Goal: Entertainment & Leisure: Consume media (video, audio)

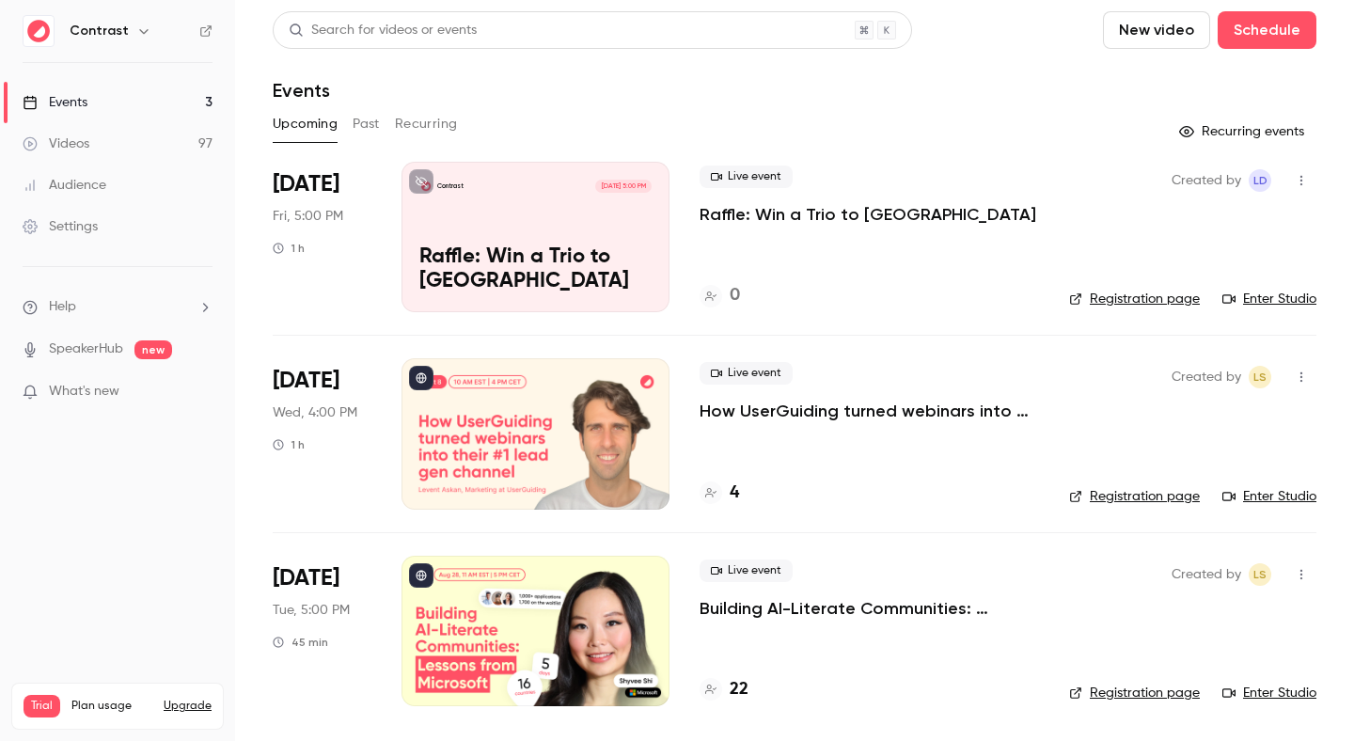
click at [95, 145] on link "Videos 97" at bounding box center [117, 143] width 235 height 41
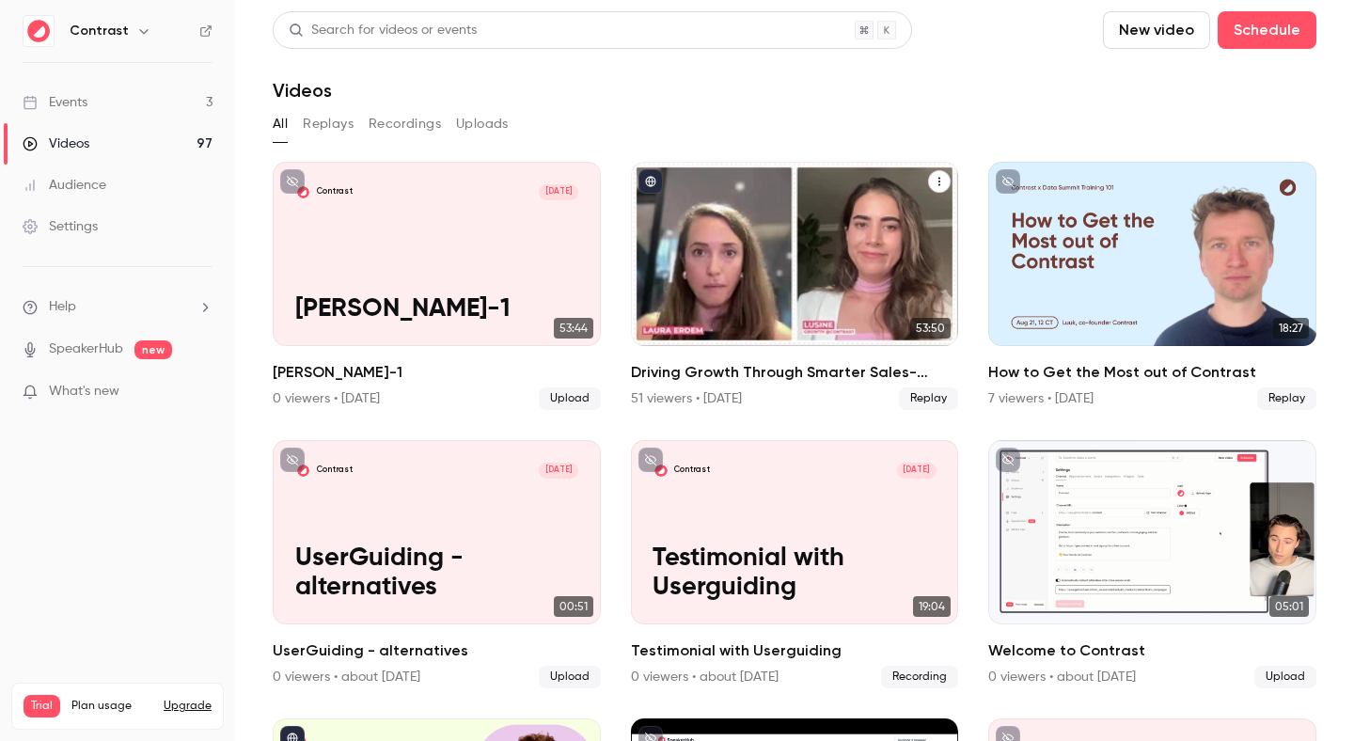
click at [653, 294] on div "Driving Growth Through Smarter Sales-Marketing Collaboration" at bounding box center [795, 254] width 328 height 184
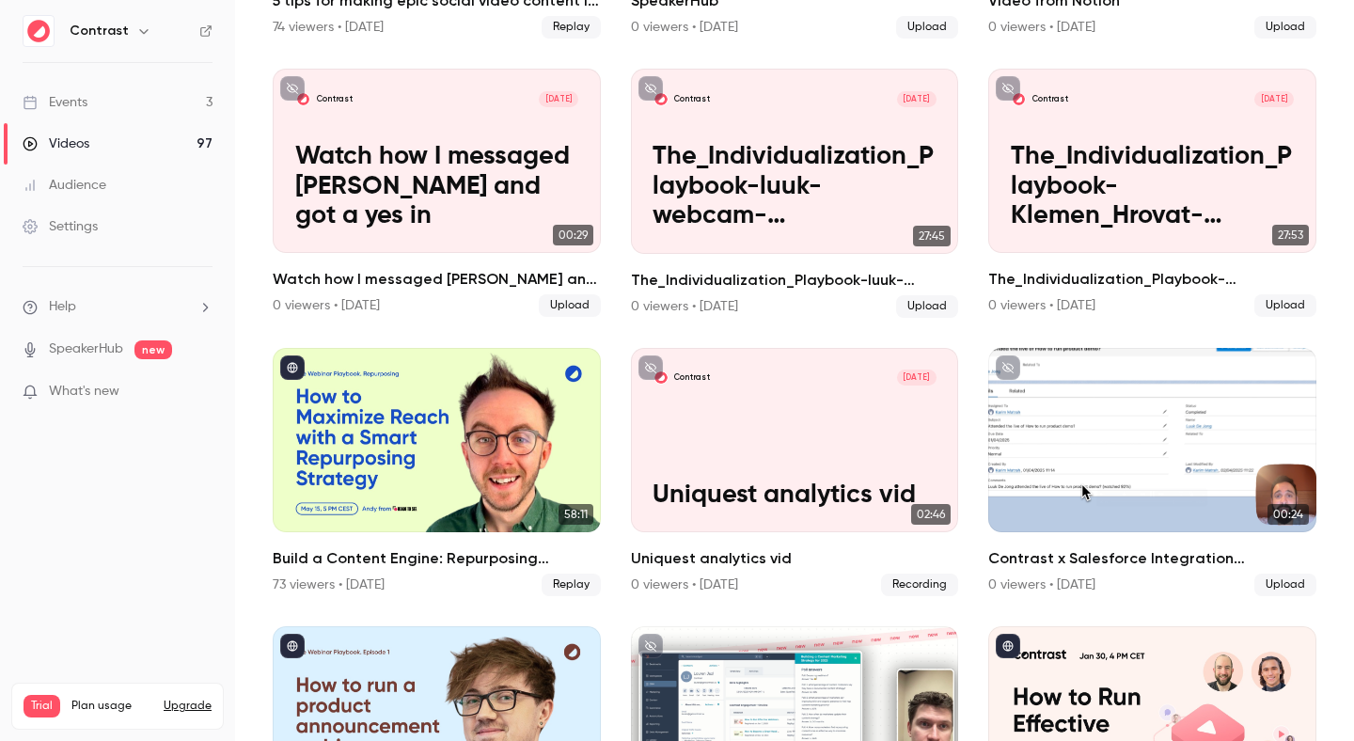
scroll to position [971, 0]
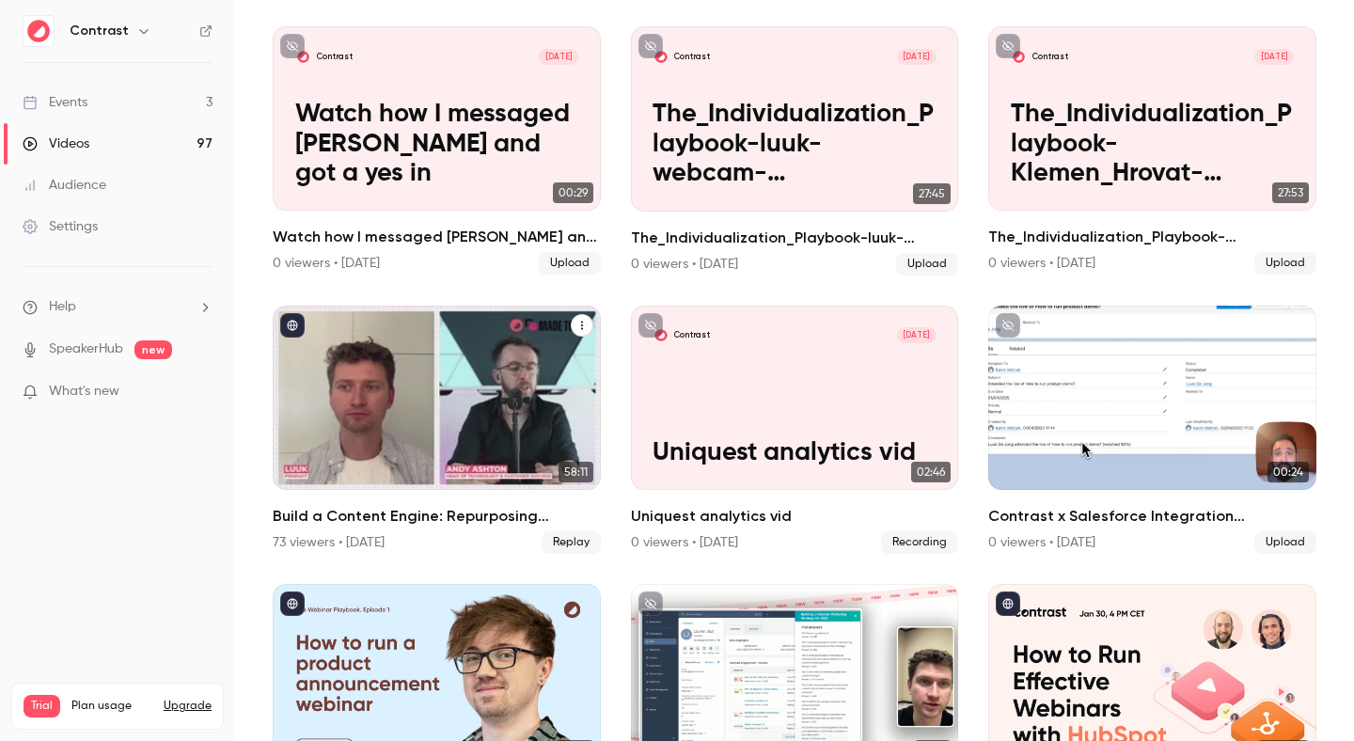
click at [546, 403] on div "Build a Content Engine: Repurposing Strategies for SaaS Teams" at bounding box center [437, 398] width 328 height 184
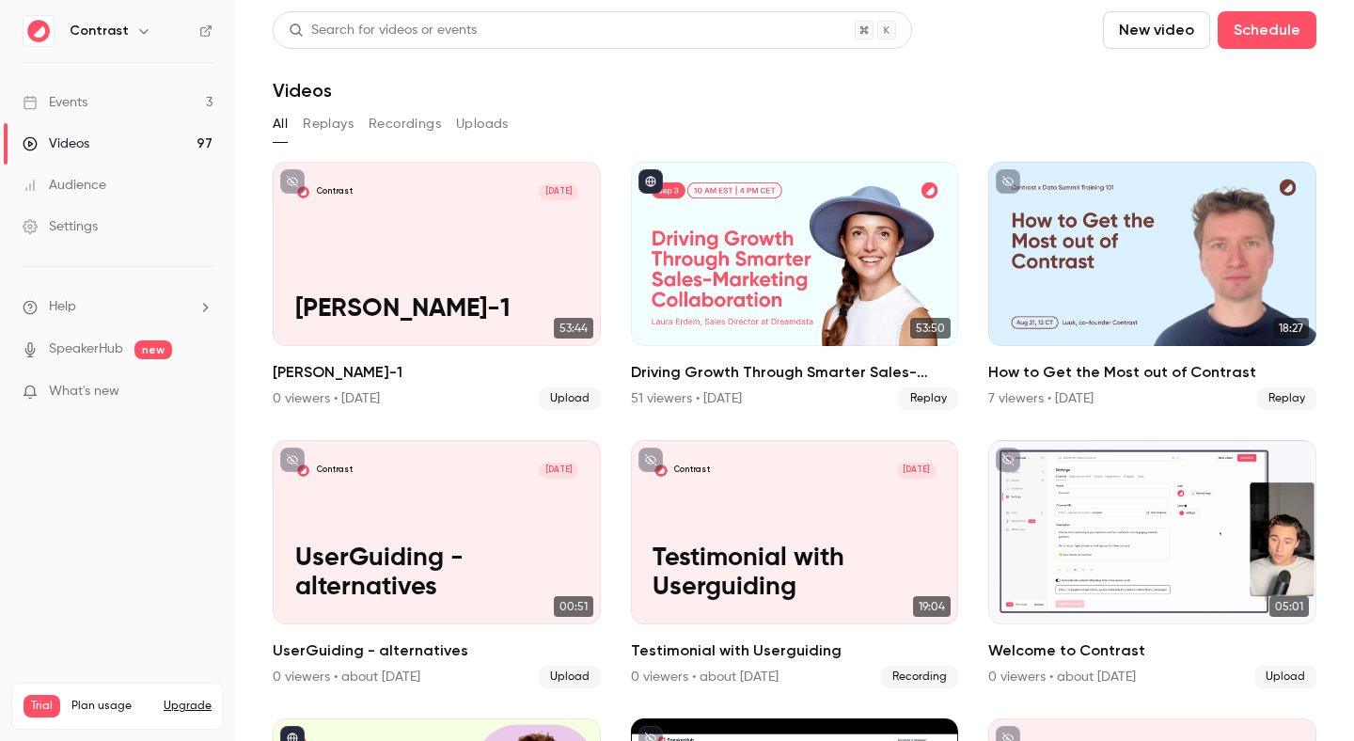
click at [145, 153] on link "Videos 97" at bounding box center [117, 143] width 235 height 41
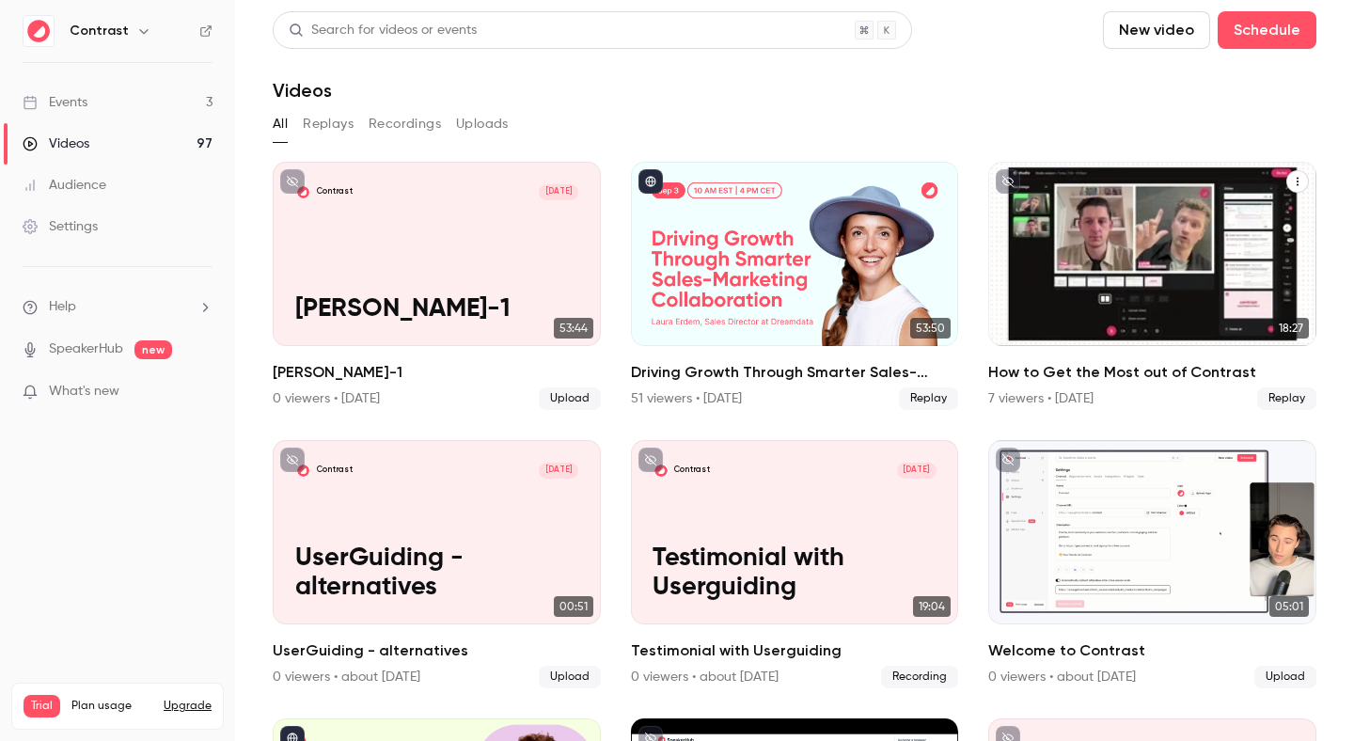
click at [1090, 364] on h2 "How to Get the Most out of Contrast" at bounding box center [1153, 372] width 328 height 23
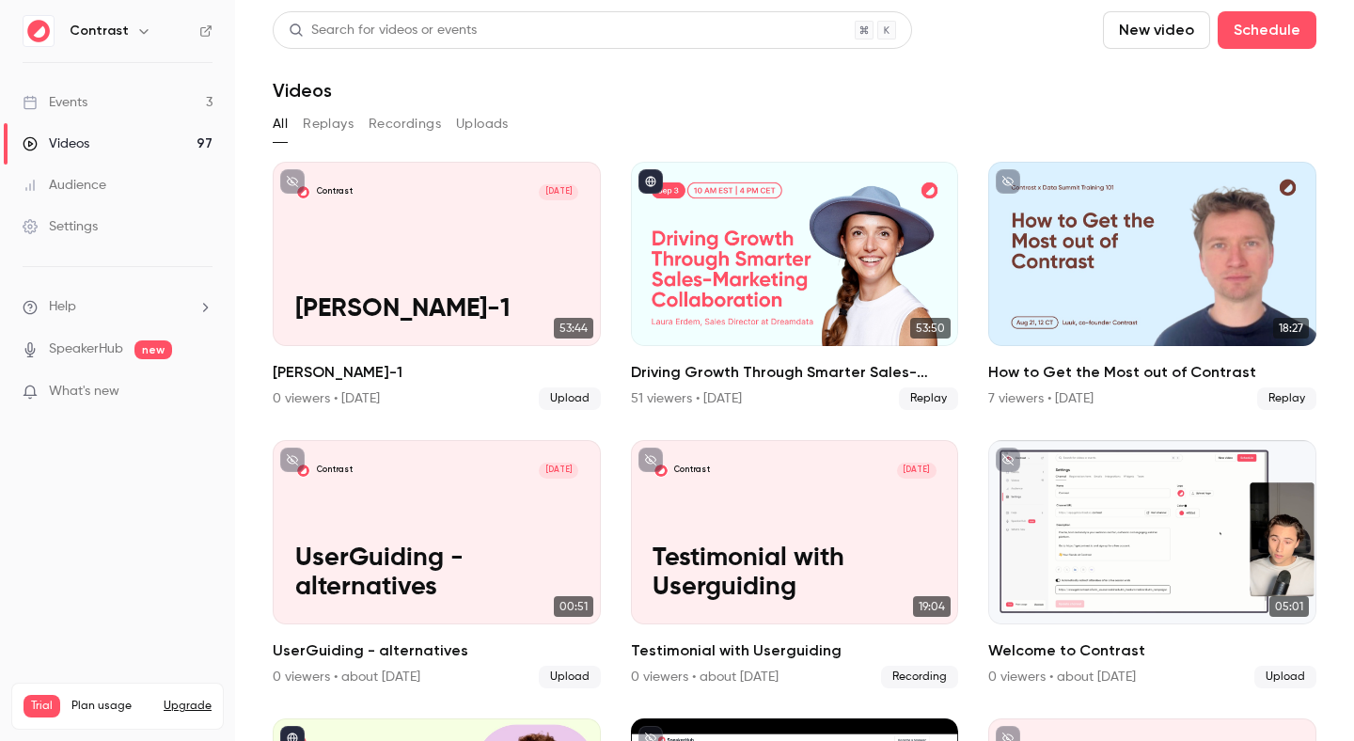
click at [153, 22] on div "Contrast" at bounding box center [127, 31] width 115 height 23
click at [142, 25] on icon "button" at bounding box center [143, 31] width 15 height 15
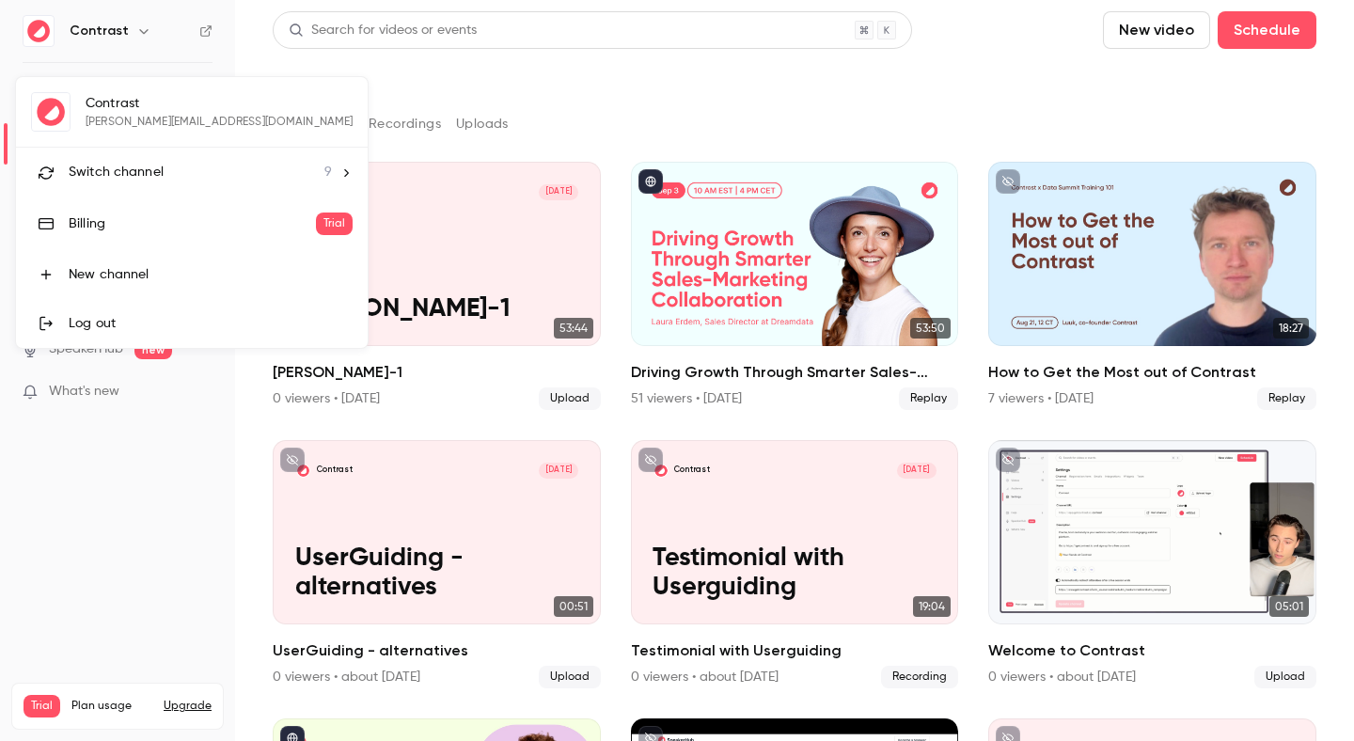
click at [146, 171] on span "Switch channel" at bounding box center [116, 173] width 95 height 20
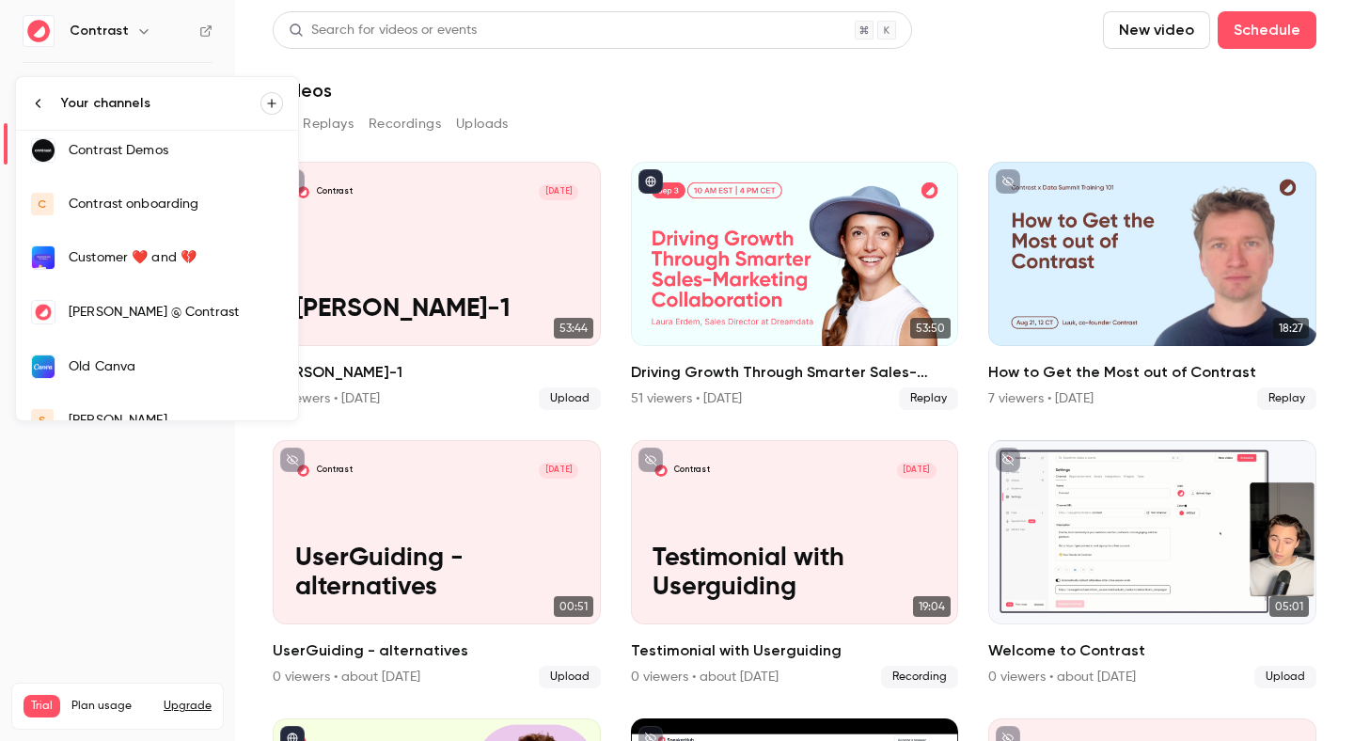
scroll to position [198, 0]
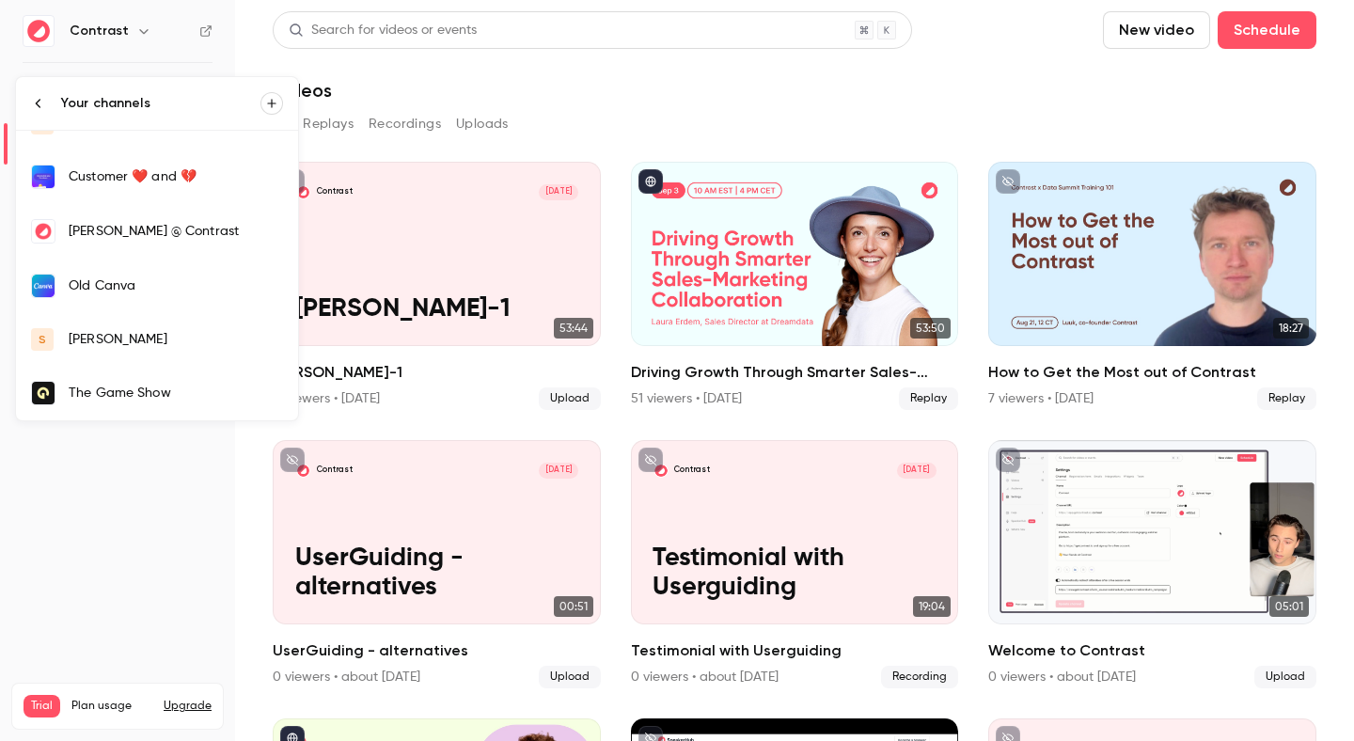
click at [127, 331] on div "[PERSON_NAME]" at bounding box center [176, 339] width 214 height 19
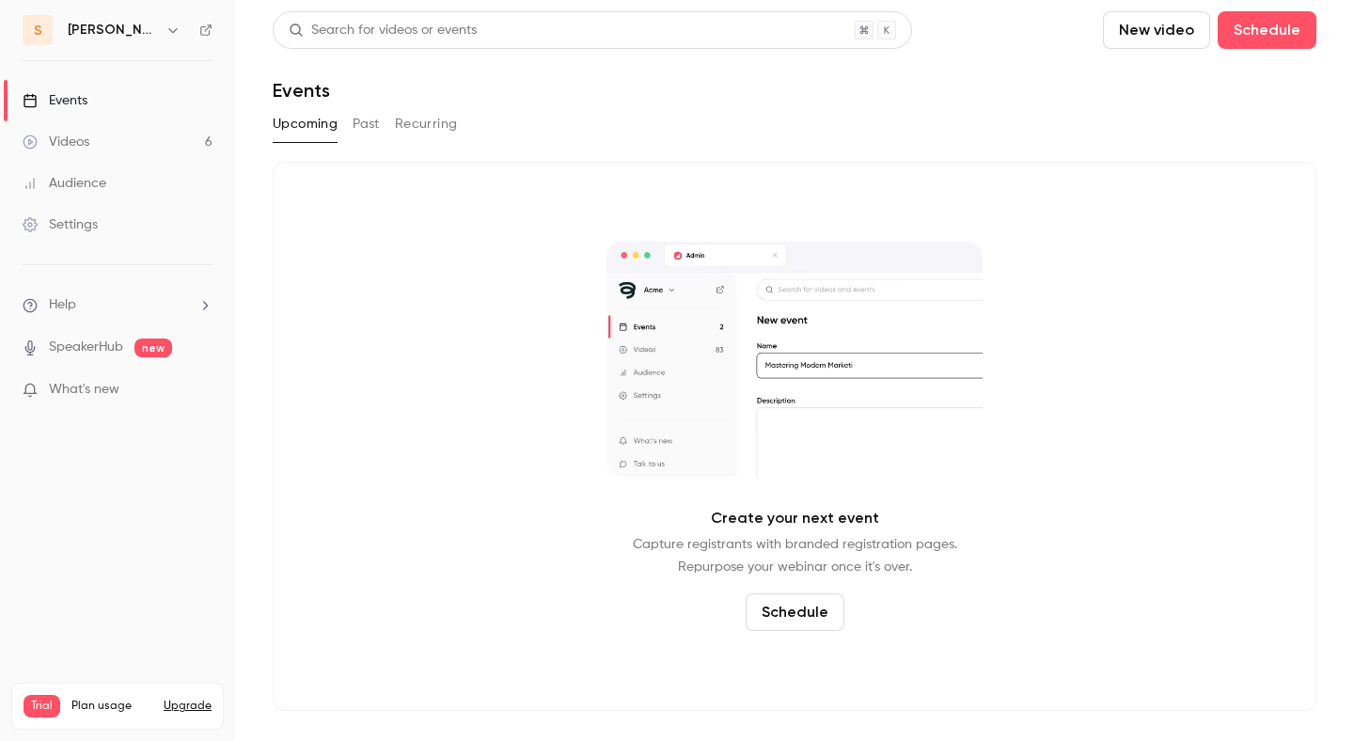
click at [176, 117] on link "Events" at bounding box center [117, 100] width 235 height 41
click at [182, 140] on link "Videos 6" at bounding box center [117, 141] width 235 height 41
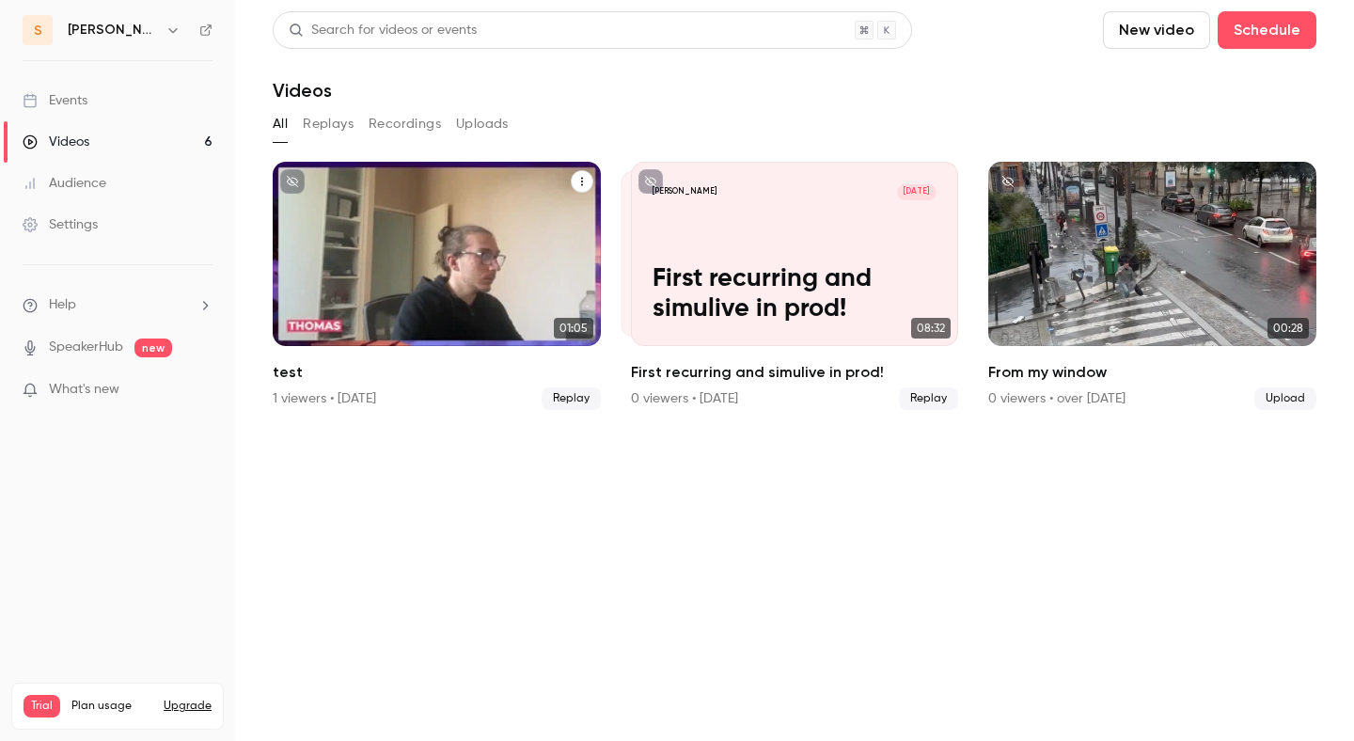
click at [529, 258] on div "[PERSON_NAME] [DATE] test" at bounding box center [437, 254] width 328 height 184
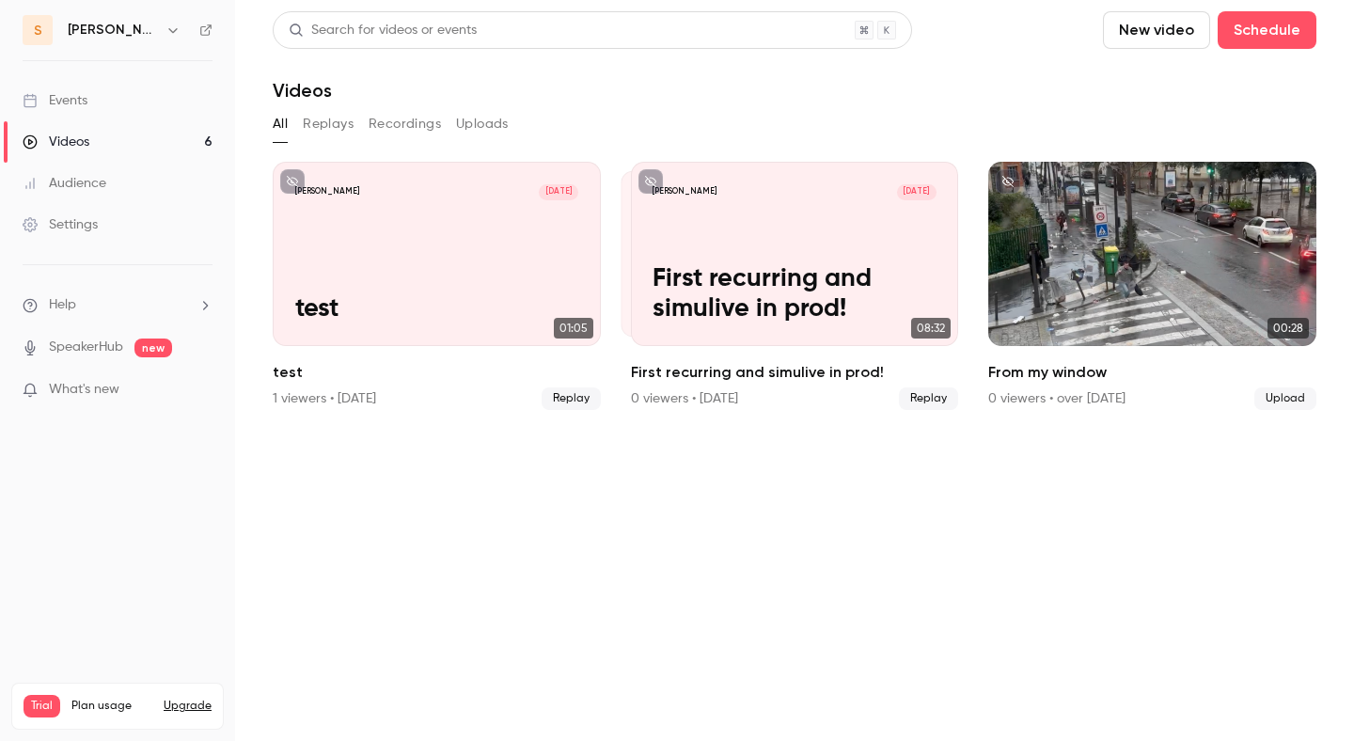
click at [1154, 32] on button "New video" at bounding box center [1156, 30] width 107 height 38
click at [1178, 128] on div "Upload" at bounding box center [1225, 130] width 143 height 19
